Goal: Find contact information: Find contact information

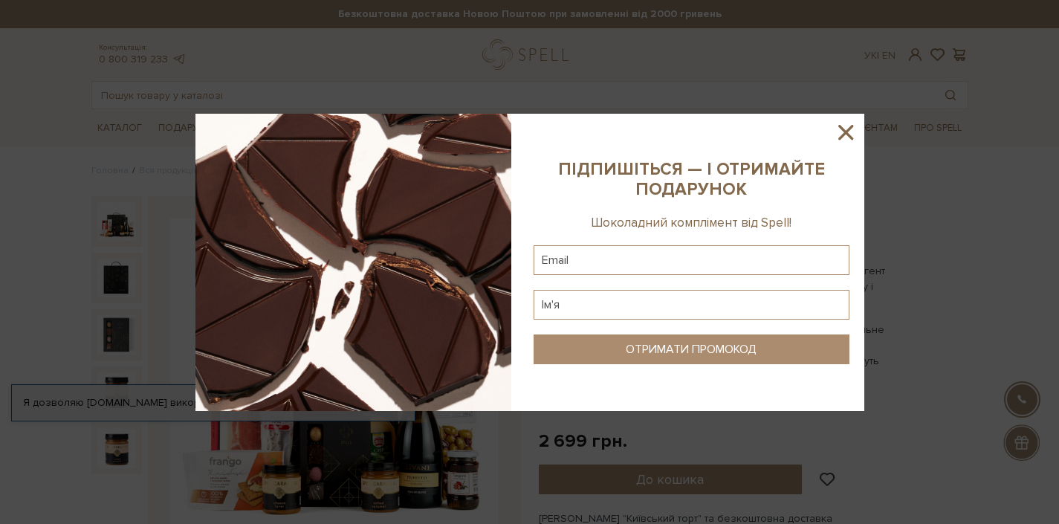
click at [842, 131] on icon at bounding box center [845, 132] width 15 height 15
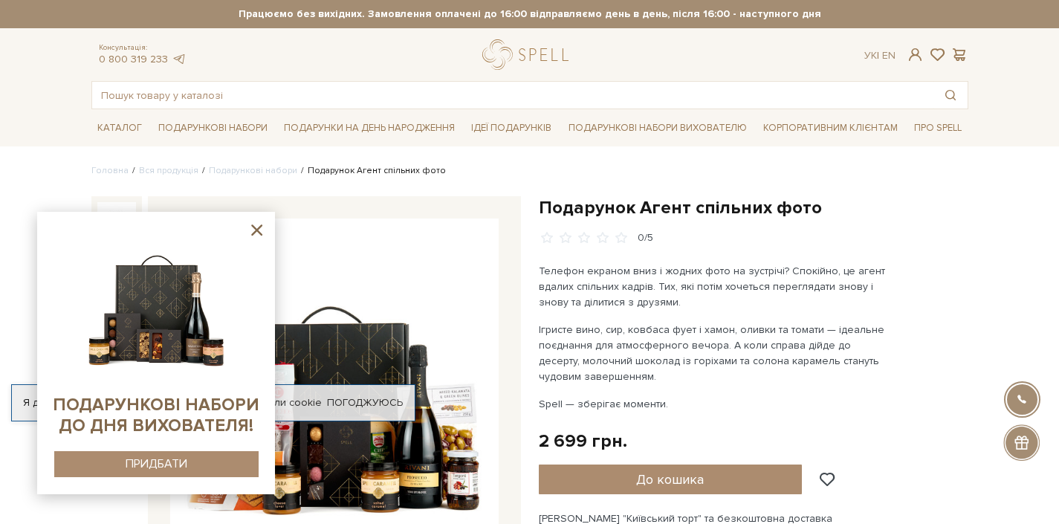
click at [254, 231] on icon at bounding box center [256, 230] width 19 height 19
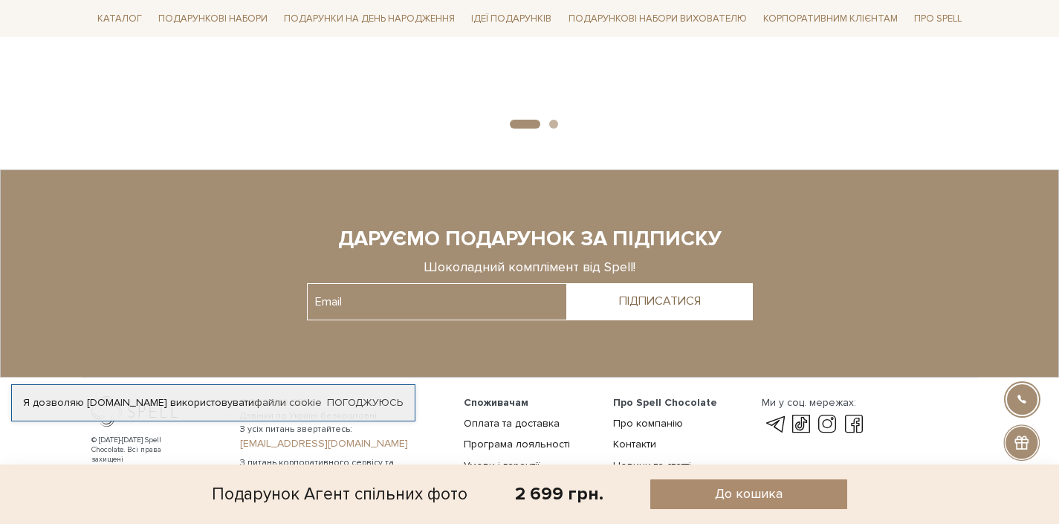
scroll to position [1496, 0]
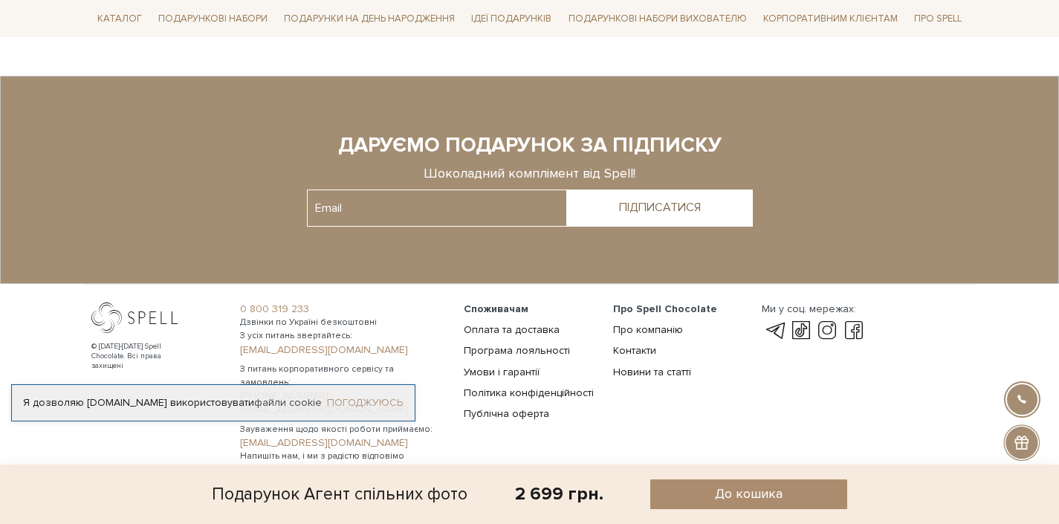
click at [360, 406] on link "Погоджуюсь" at bounding box center [365, 402] width 76 height 13
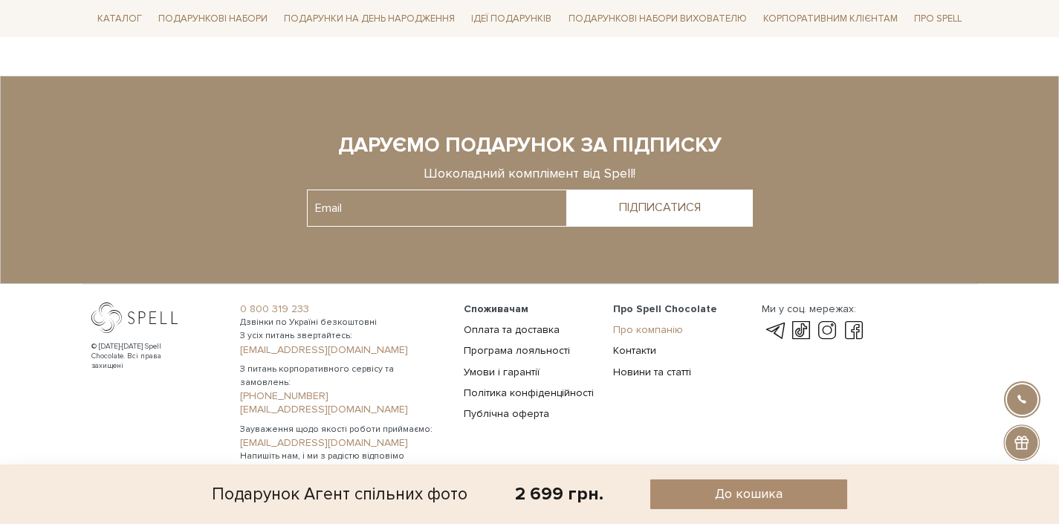
click at [640, 323] on link "Про компанію" at bounding box center [648, 329] width 70 height 13
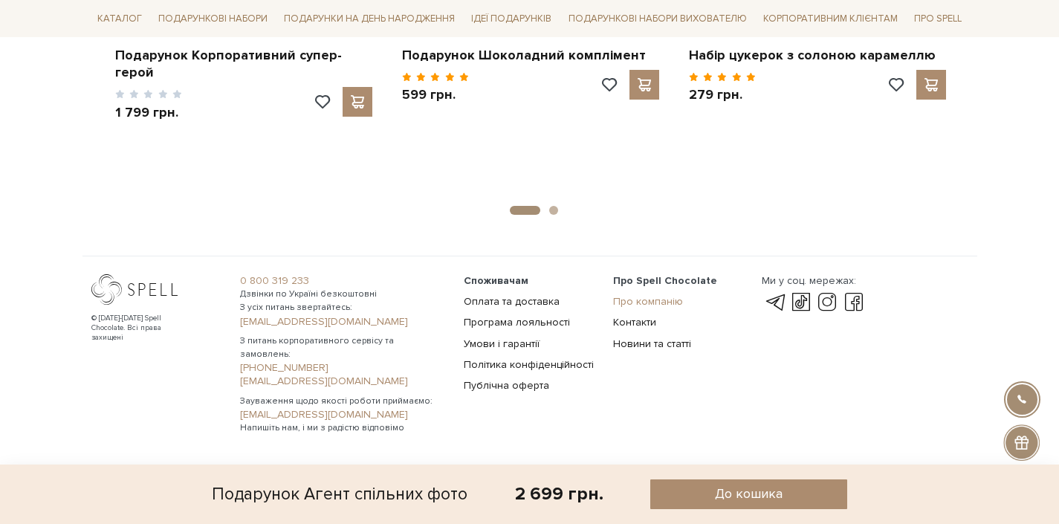
scroll to position [1288, 0]
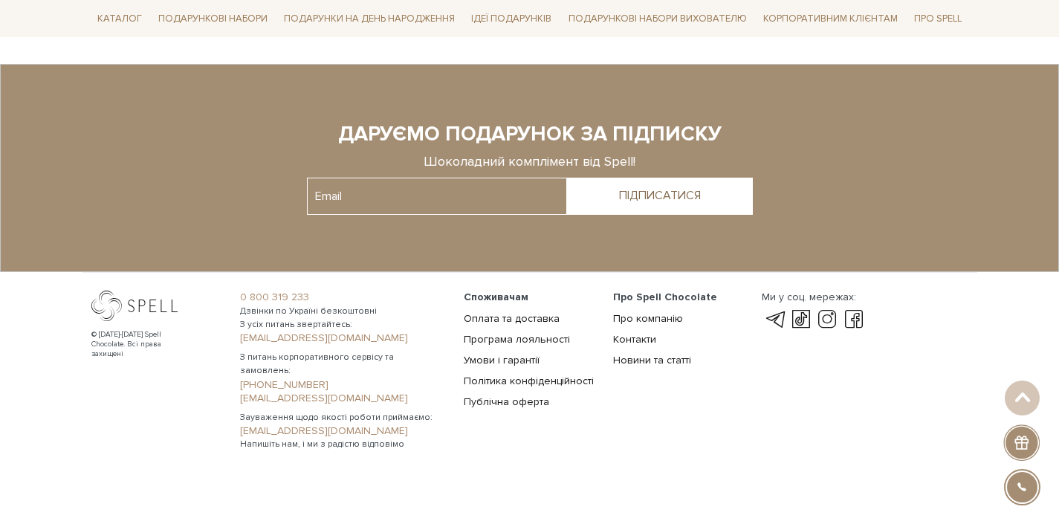
scroll to position [1214, 0]
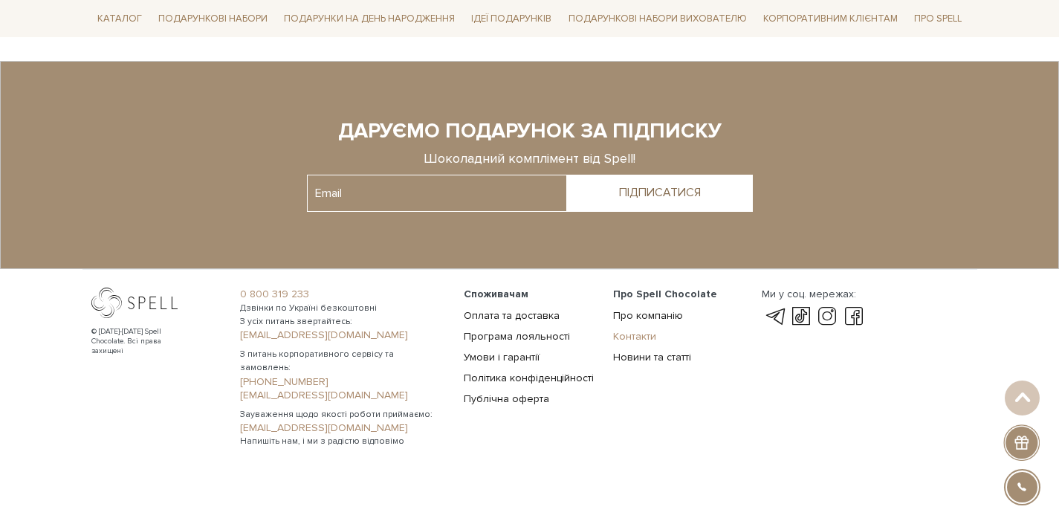
click at [632, 339] on link "Контакти" at bounding box center [634, 336] width 43 height 13
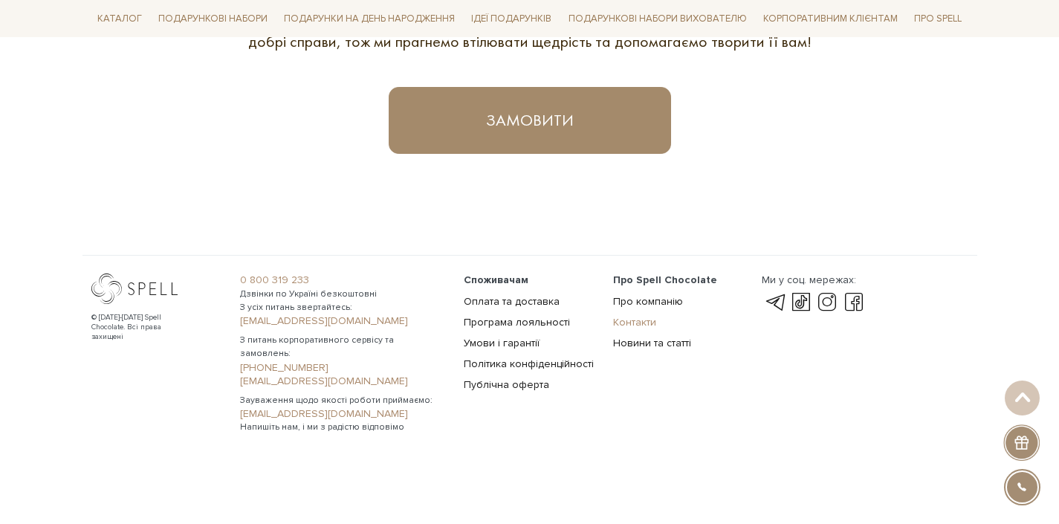
scroll to position [1006, 0]
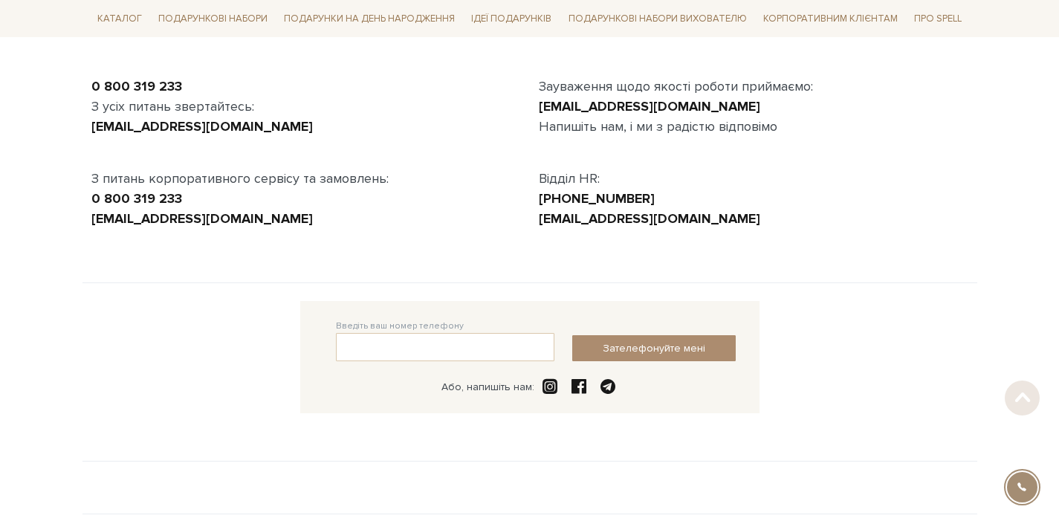
scroll to position [150, 0]
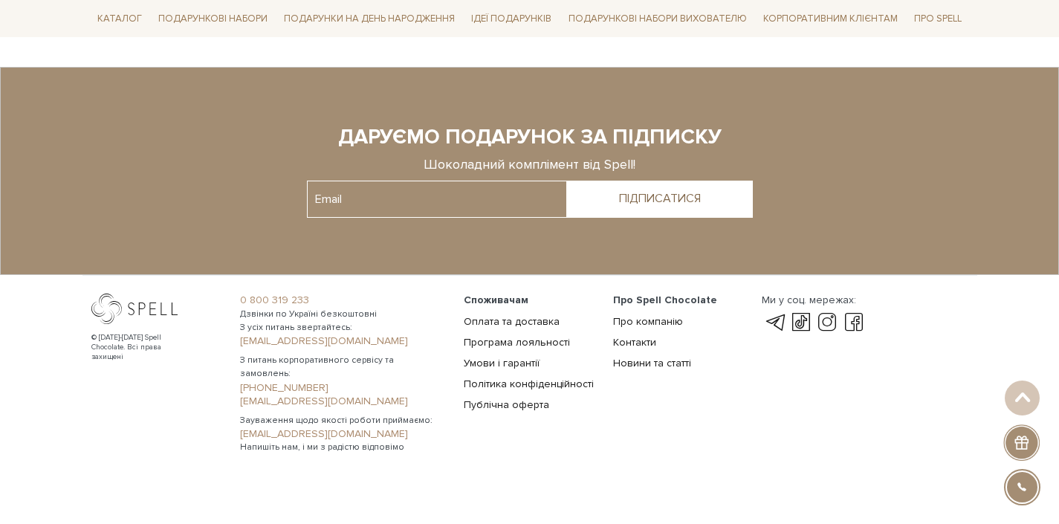
scroll to position [1214, 0]
